Goal: Task Accomplishment & Management: Manage account settings

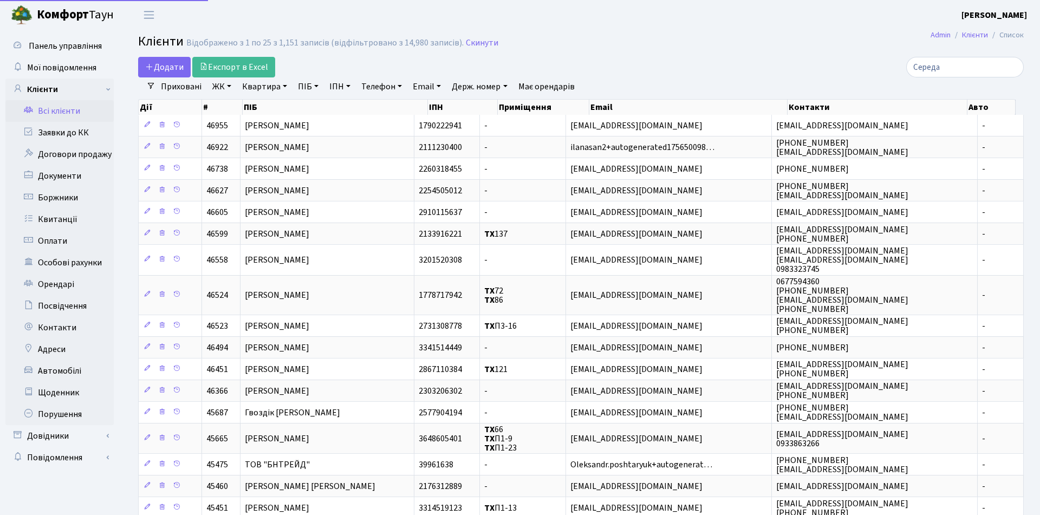
select select "25"
click at [965, 72] on input "Середа" at bounding box center [957, 67] width 118 height 21
type input "С"
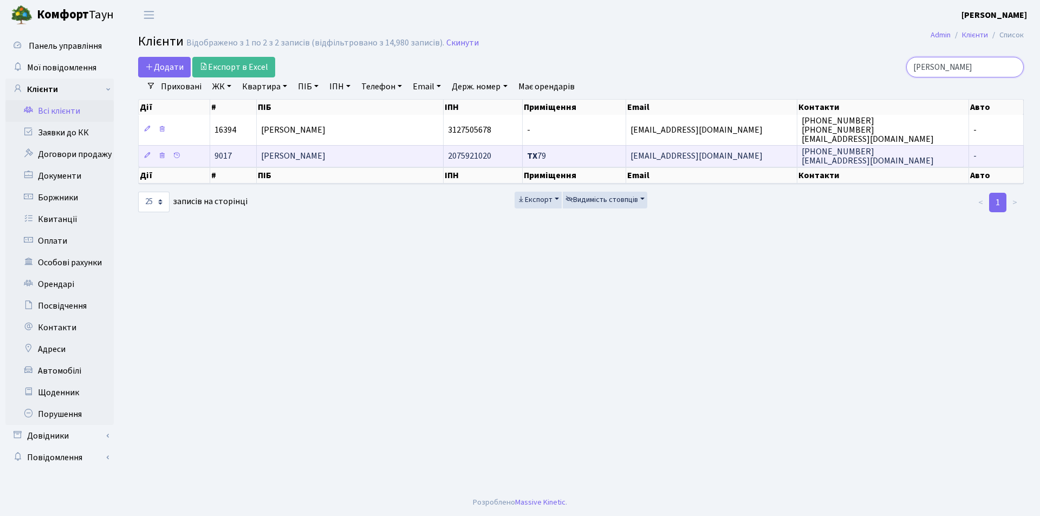
type input "[PERSON_NAME]"
click at [396, 154] on td "[PERSON_NAME]" at bounding box center [350, 156] width 187 height 22
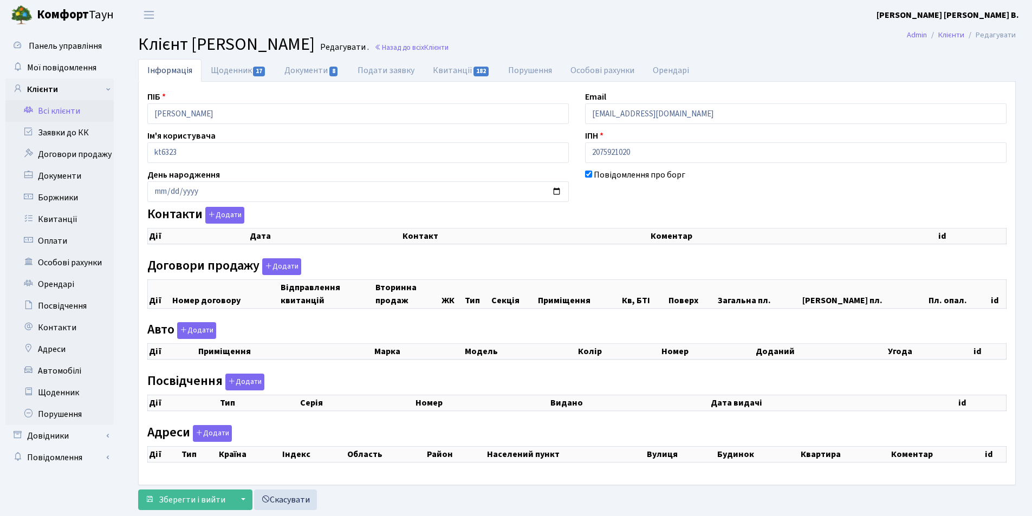
select select "25"
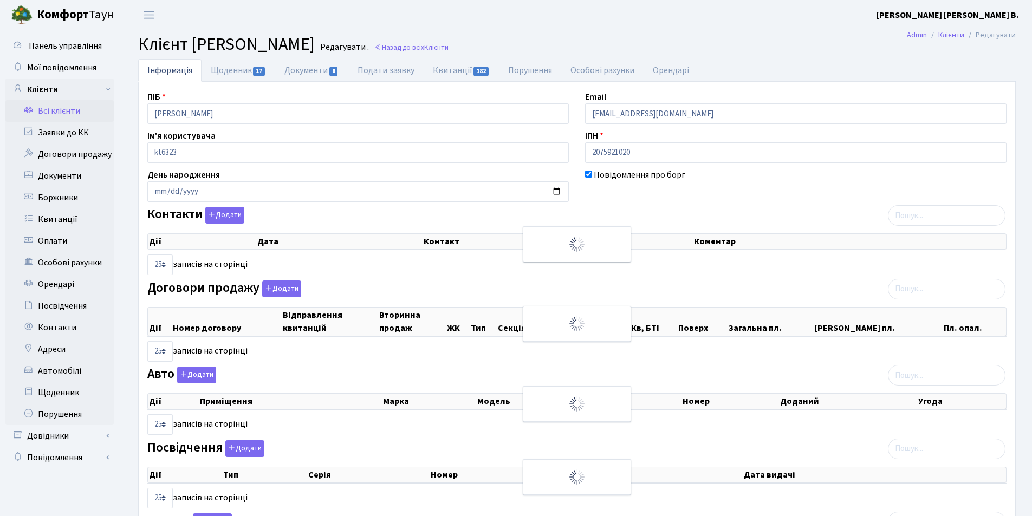
checkbox input "true"
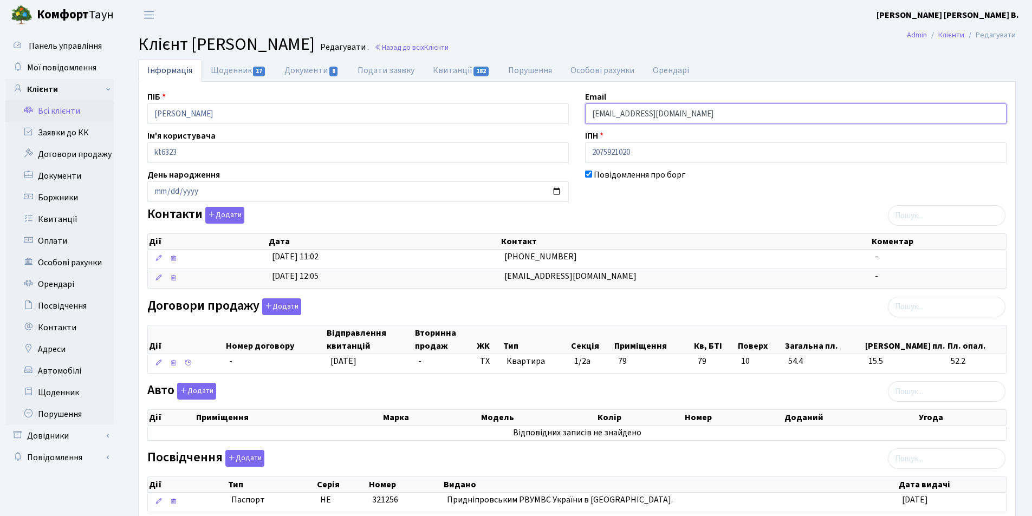
click at [646, 113] on input "[EMAIL_ADDRESS][DOMAIN_NAME]" at bounding box center [795, 113] width 421 height 21
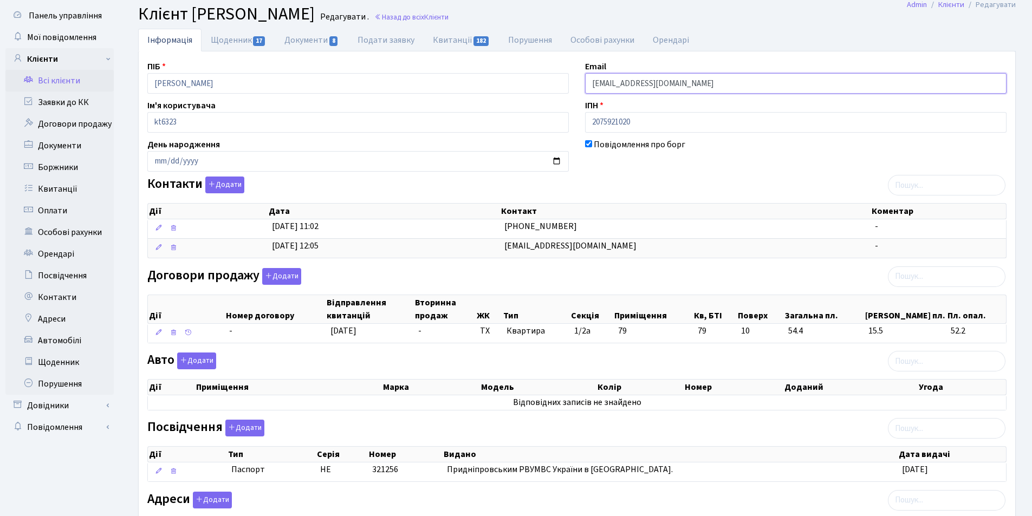
scroll to position [54, 0]
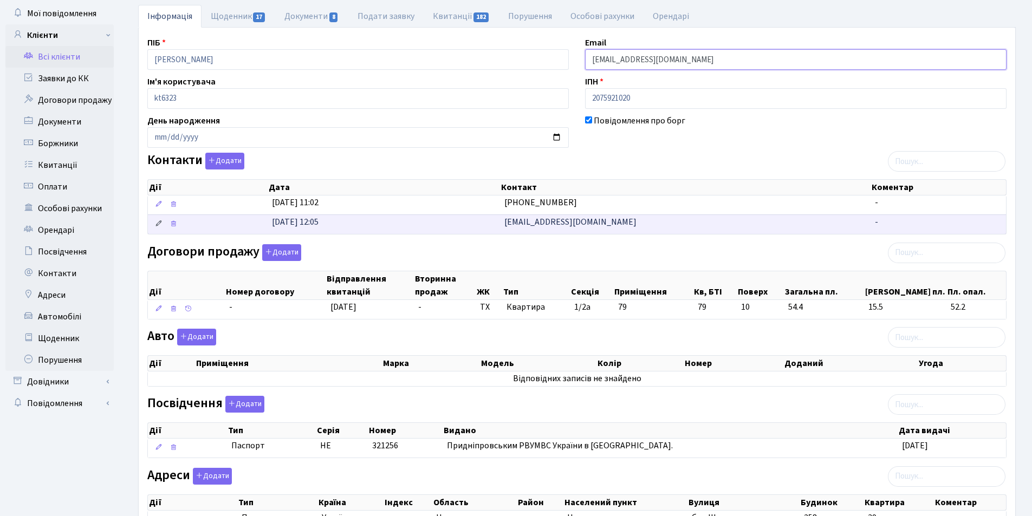
type input "[EMAIL_ADDRESS][DOMAIN_NAME]"
click at [155, 223] on icon at bounding box center [159, 224] width 8 height 8
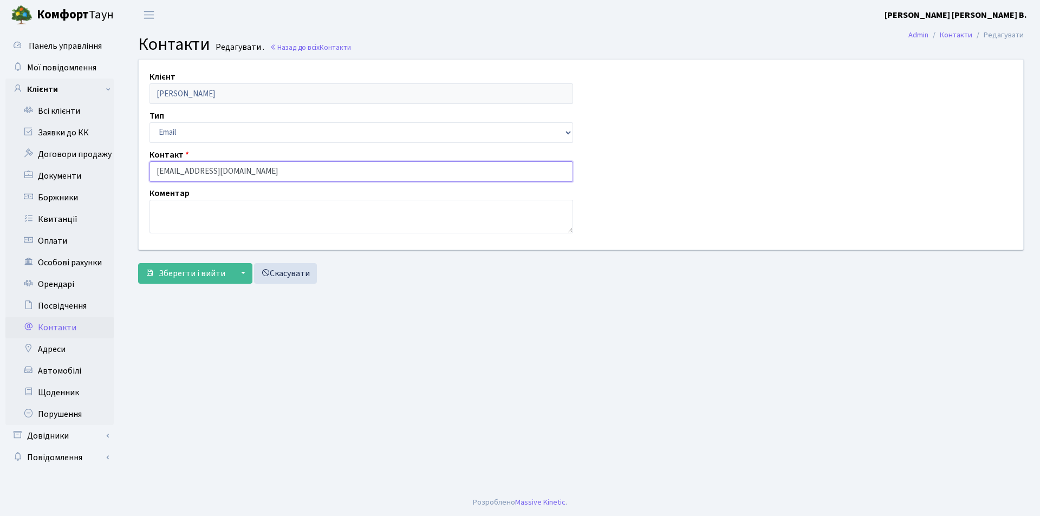
click at [259, 171] on input "[EMAIL_ADDRESS][DOMAIN_NAME]" at bounding box center [361, 171] width 424 height 21
click at [211, 170] on input "[EMAIL_ADDRESS][DOMAIN_NAME]" at bounding box center [361, 171] width 424 height 21
type input "[EMAIL_ADDRESS][DOMAIN_NAME]"
click at [180, 268] on span "Зберегти і вийти" at bounding box center [192, 274] width 67 height 12
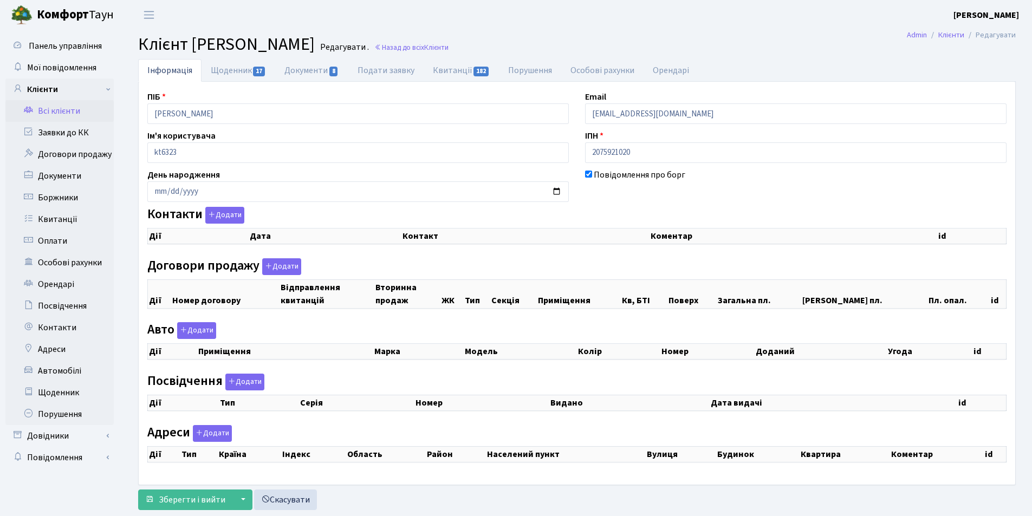
checkbox input "true"
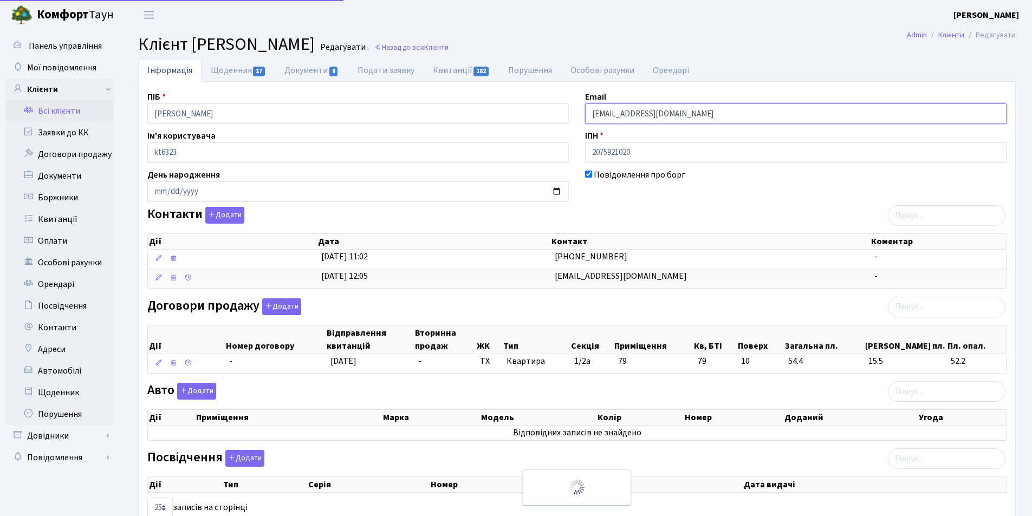
click at [645, 115] on input "[EMAIL_ADDRESS][DOMAIN_NAME]" at bounding box center [795, 113] width 421 height 21
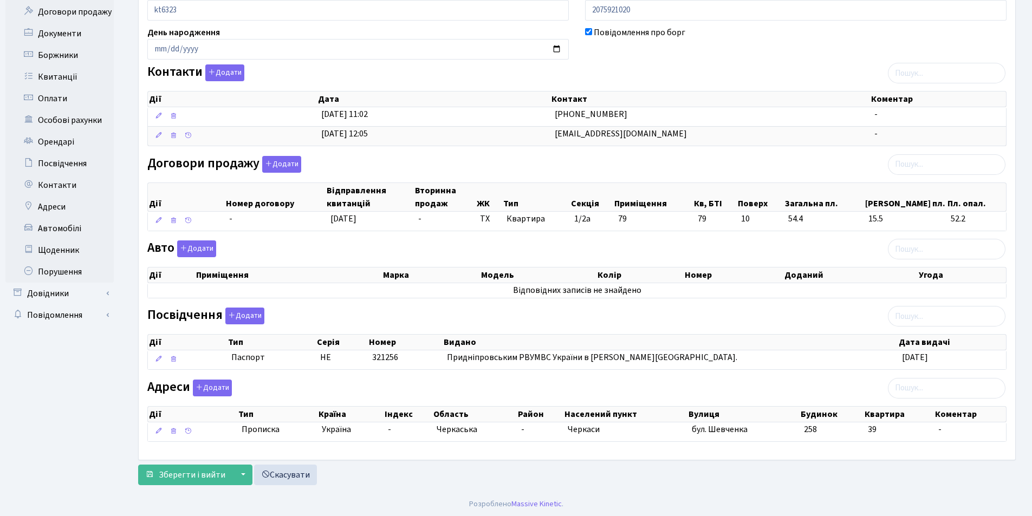
scroll to position [144, 0]
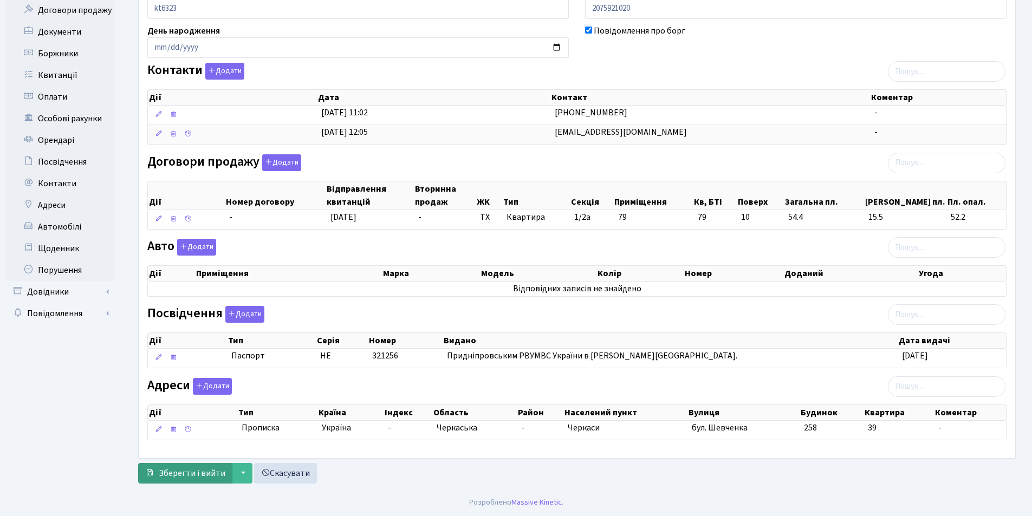
type input "[EMAIL_ADDRESS][DOMAIN_NAME]"
click at [175, 473] on span "Зберегти і вийти" at bounding box center [192, 473] width 67 height 12
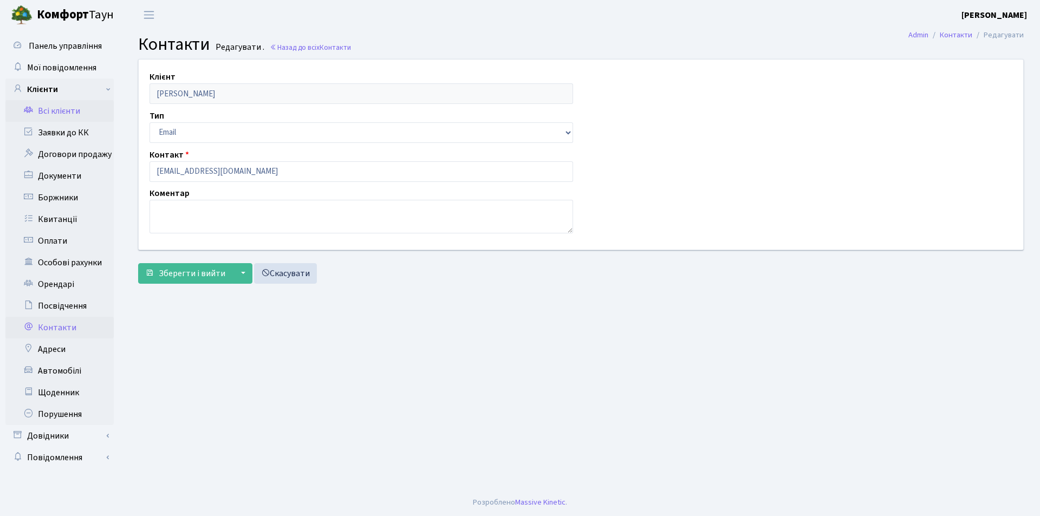
click at [57, 115] on link "Всі клієнти" at bounding box center [59, 111] width 108 height 22
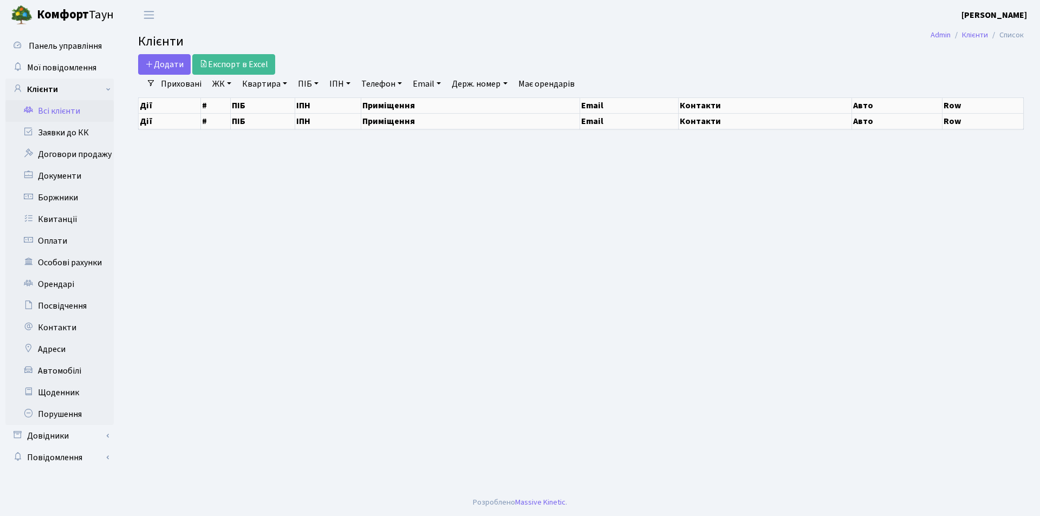
select select "25"
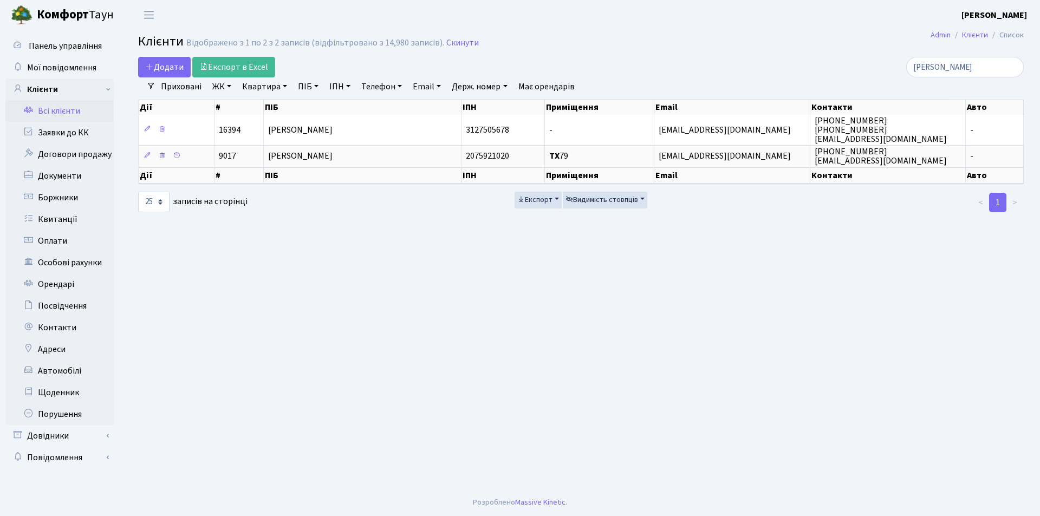
click at [51, 112] on link "Всі клієнти" at bounding box center [59, 111] width 108 height 22
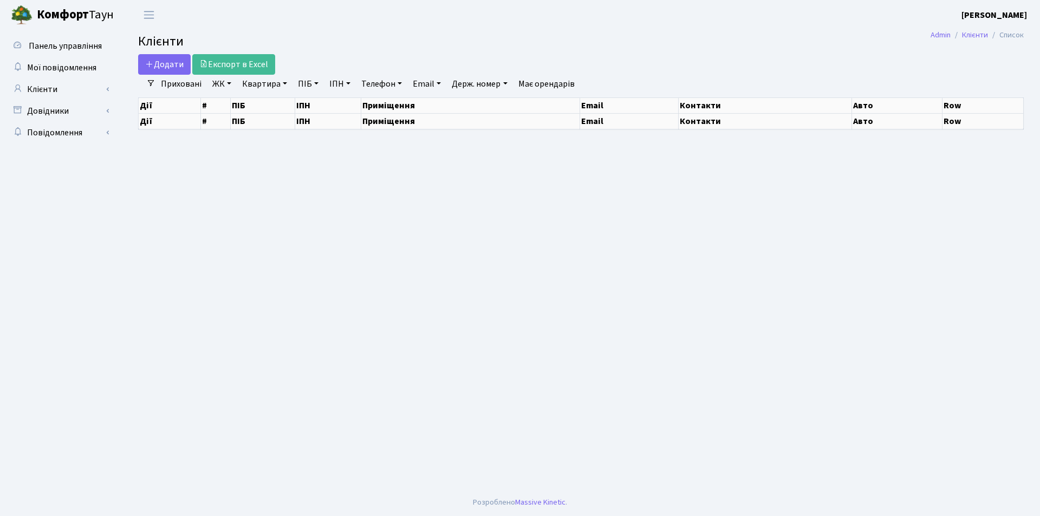
select select "25"
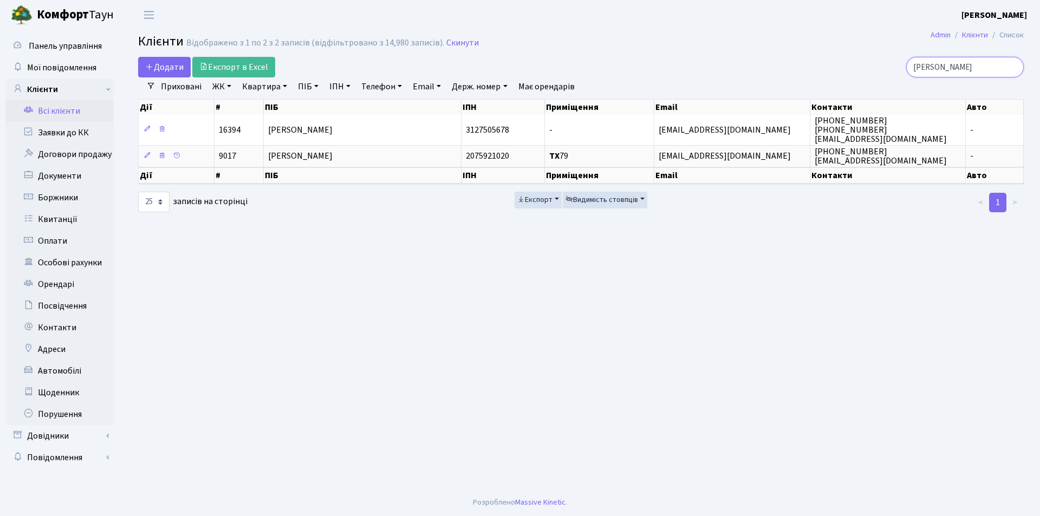
click at [1014, 67] on input "[PERSON_NAME]" at bounding box center [965, 67] width 118 height 21
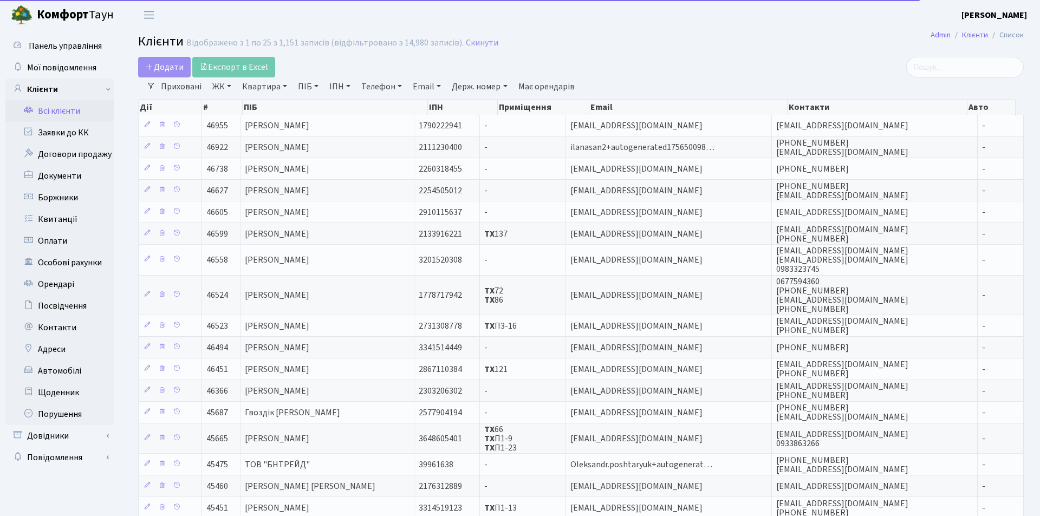
select select "25"
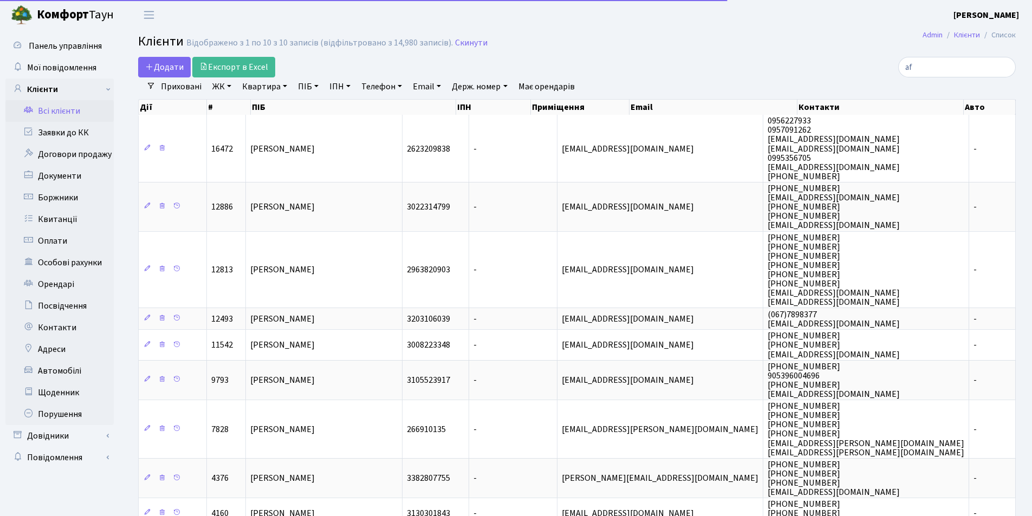
type input "a"
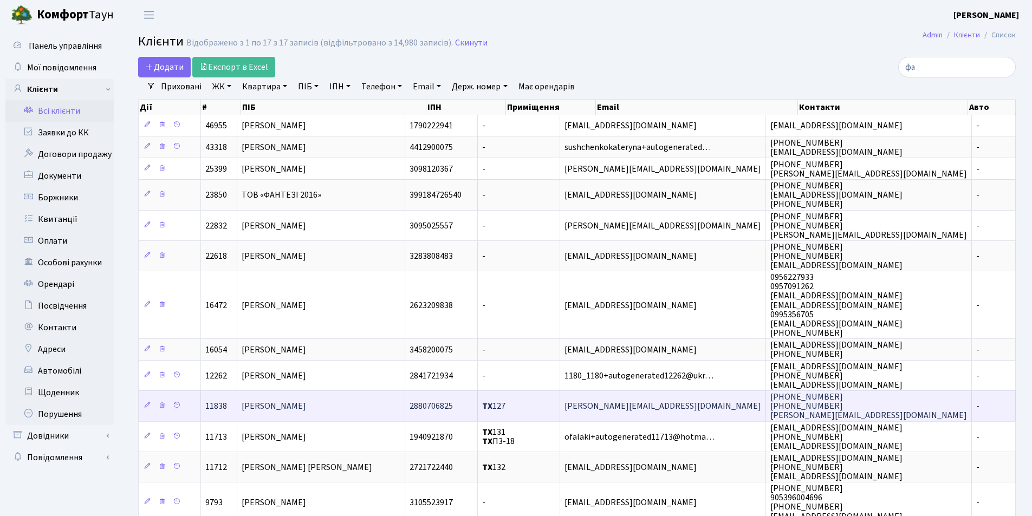
type input "фал"
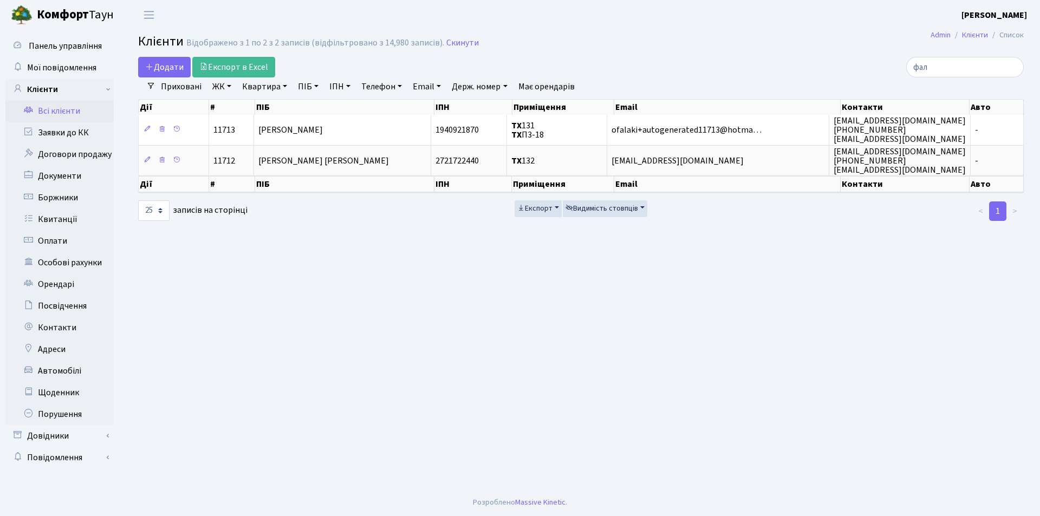
click at [1012, 68] on input "фал" at bounding box center [965, 67] width 118 height 21
